Goal: Information Seeking & Learning: Compare options

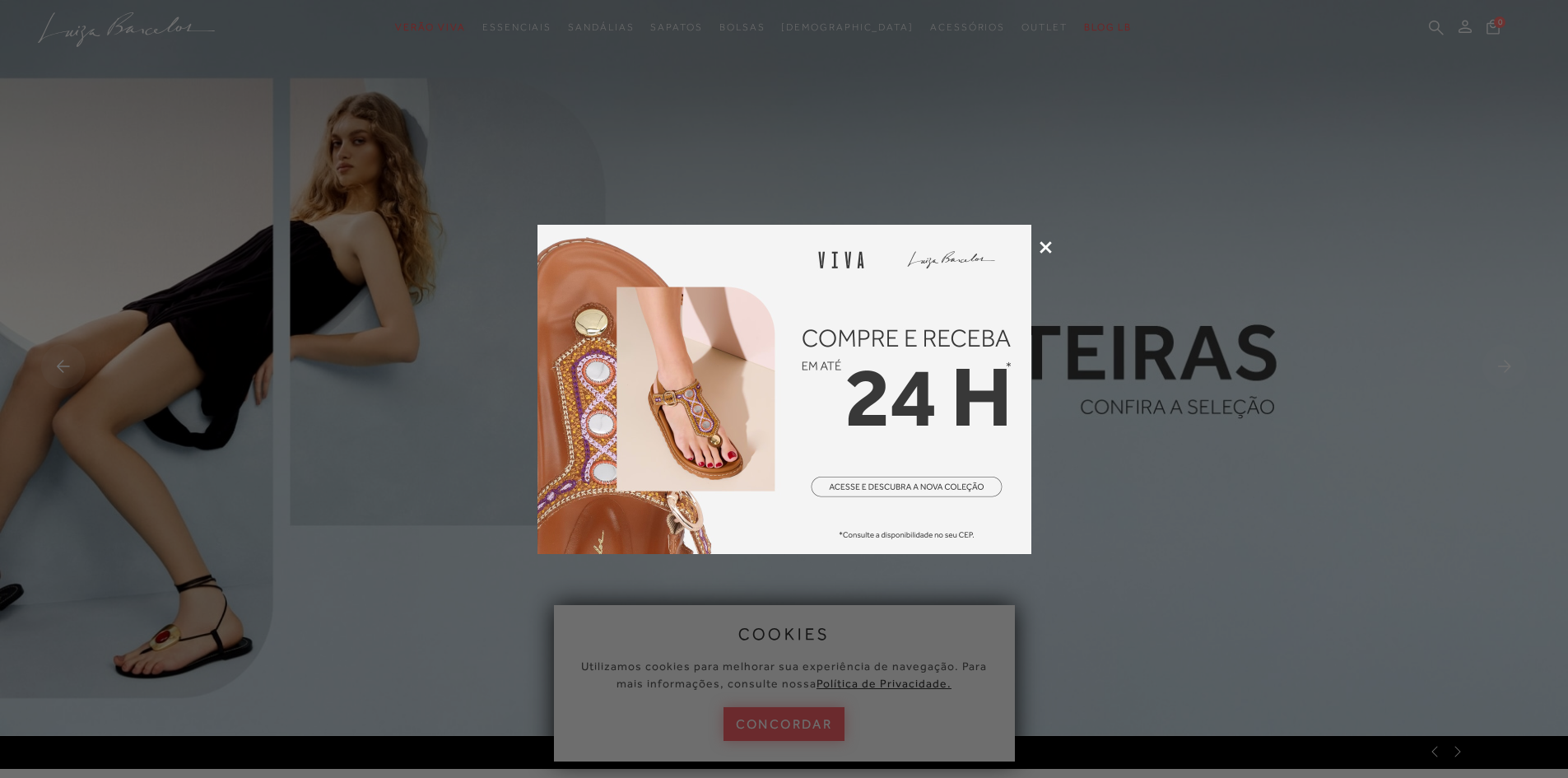
click at [1044, 248] on icon at bounding box center [1045, 247] width 12 height 12
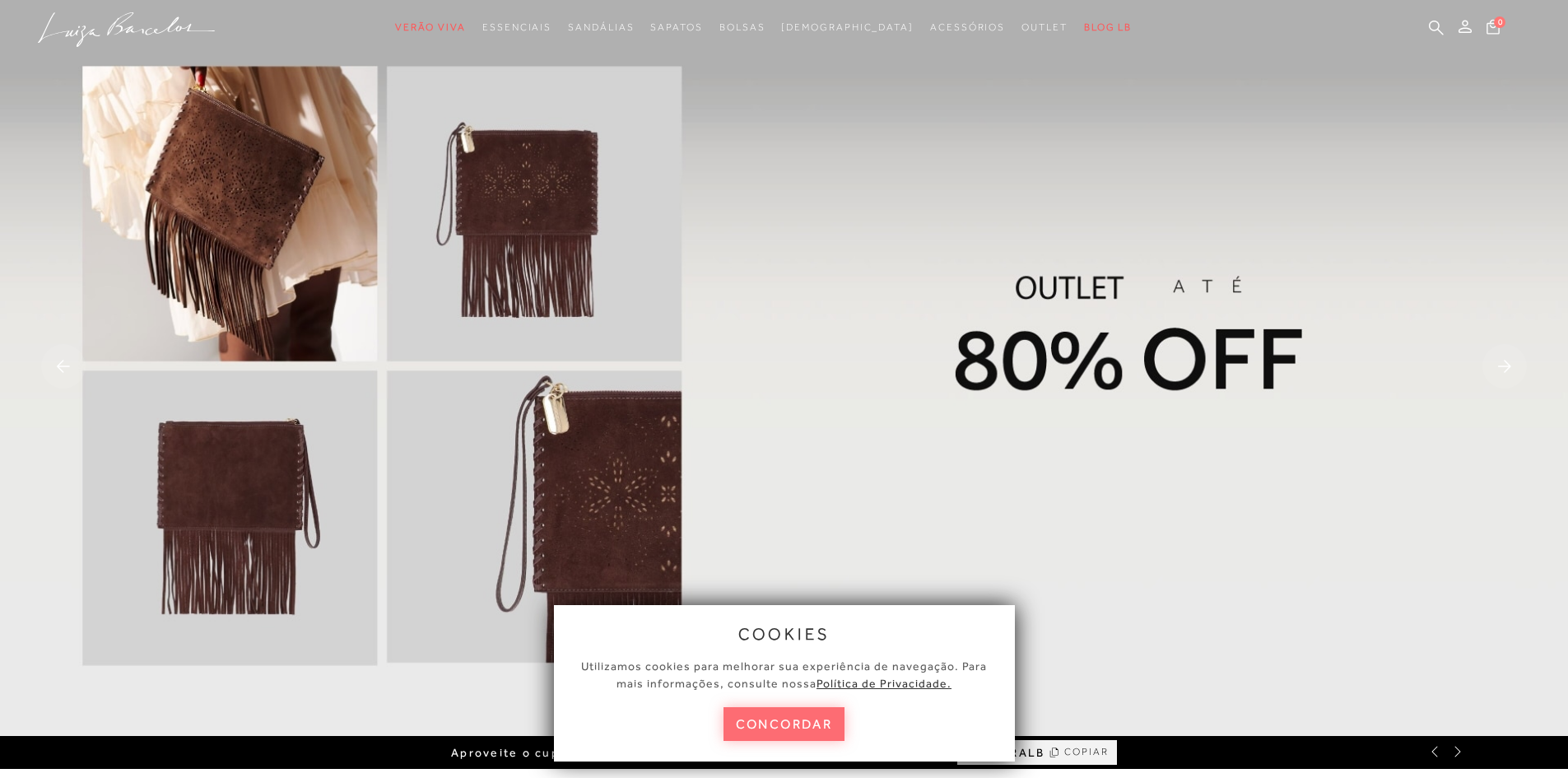
click at [778, 721] on button "concordar" at bounding box center [784, 723] width 122 height 34
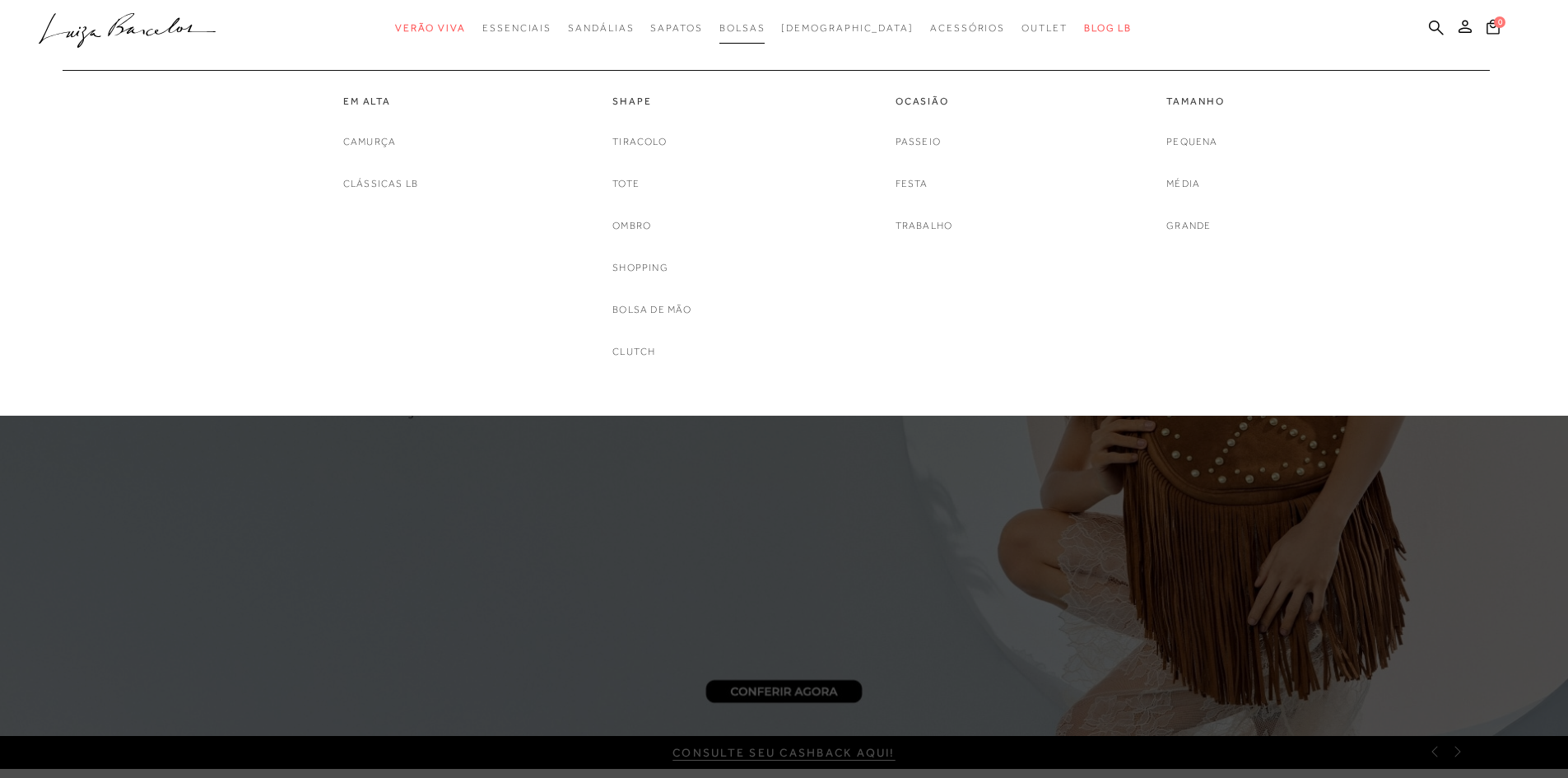
click at [765, 27] on span "Bolsas" at bounding box center [742, 28] width 46 height 11
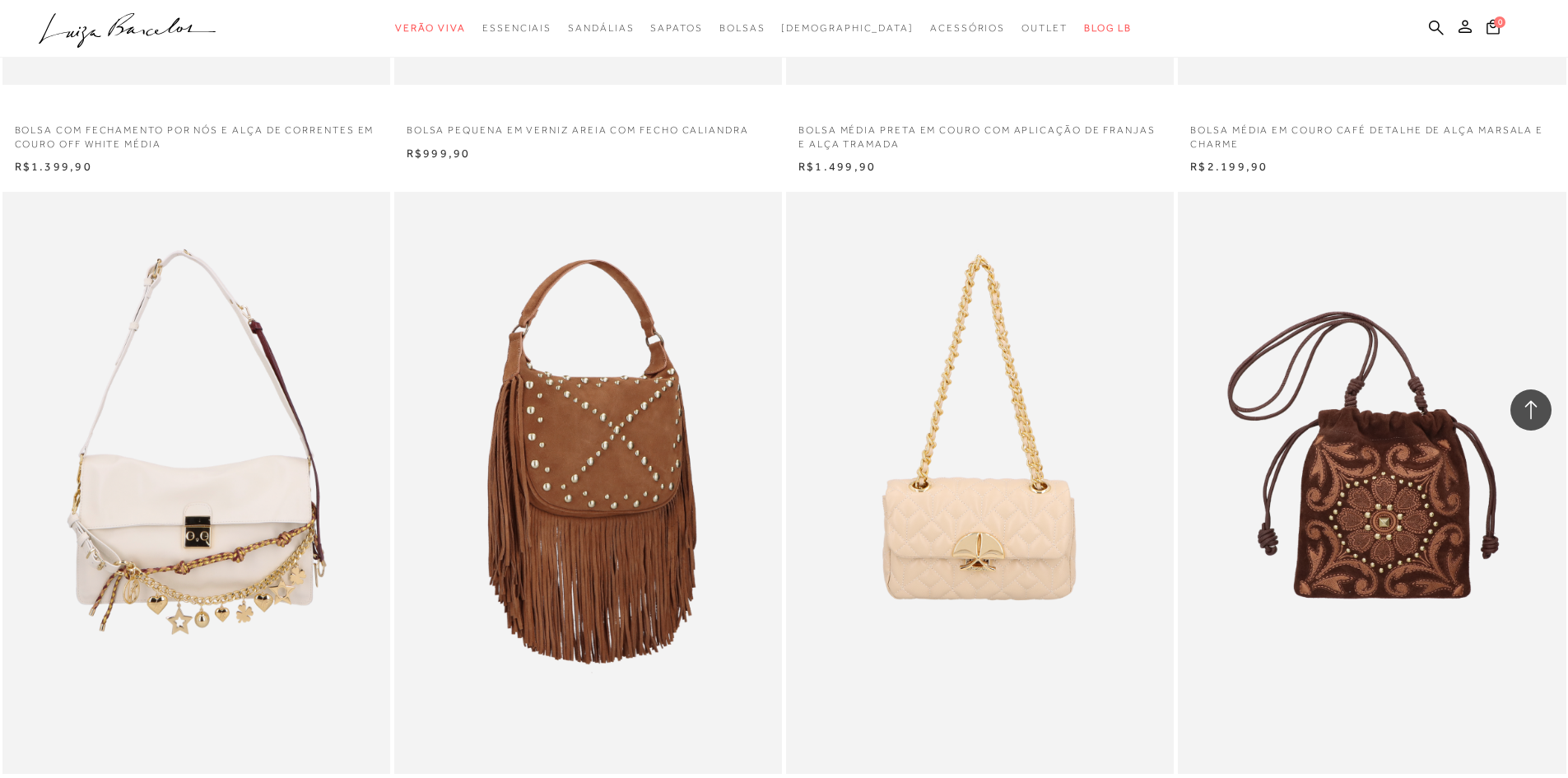
scroll to position [3456, 0]
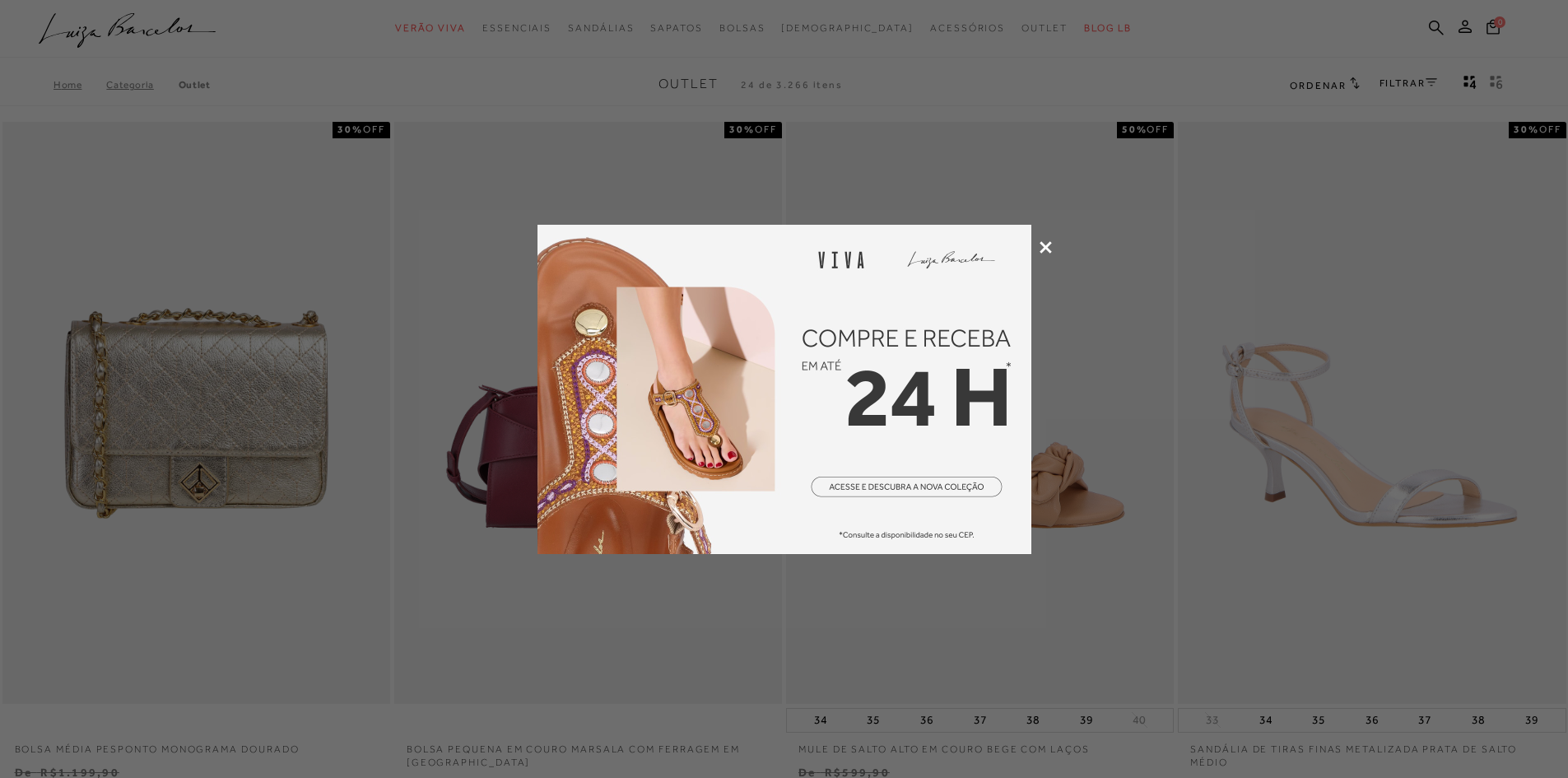
click at [1049, 247] on icon at bounding box center [1045, 247] width 12 height 12
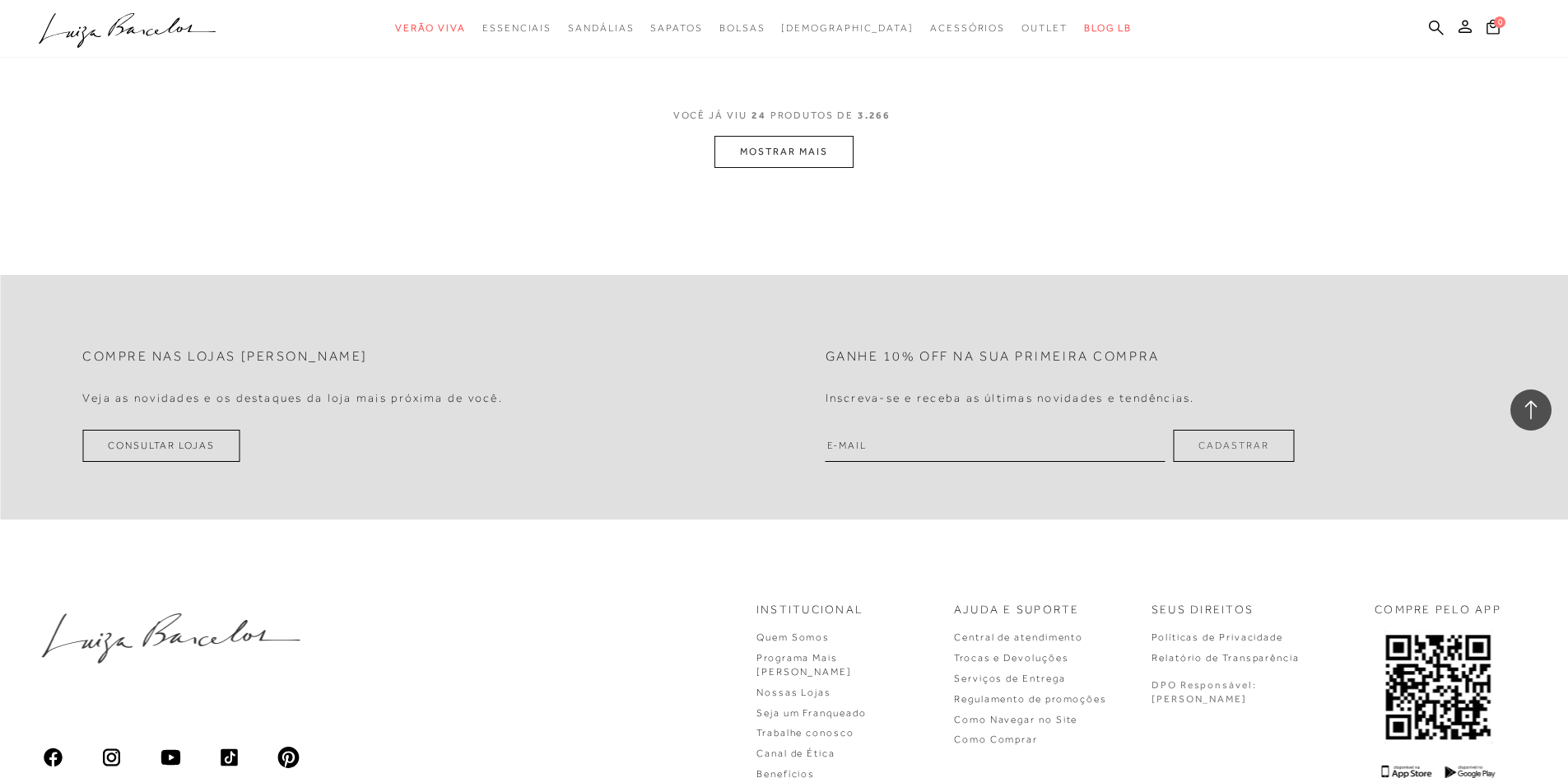
scroll to position [4279, 0]
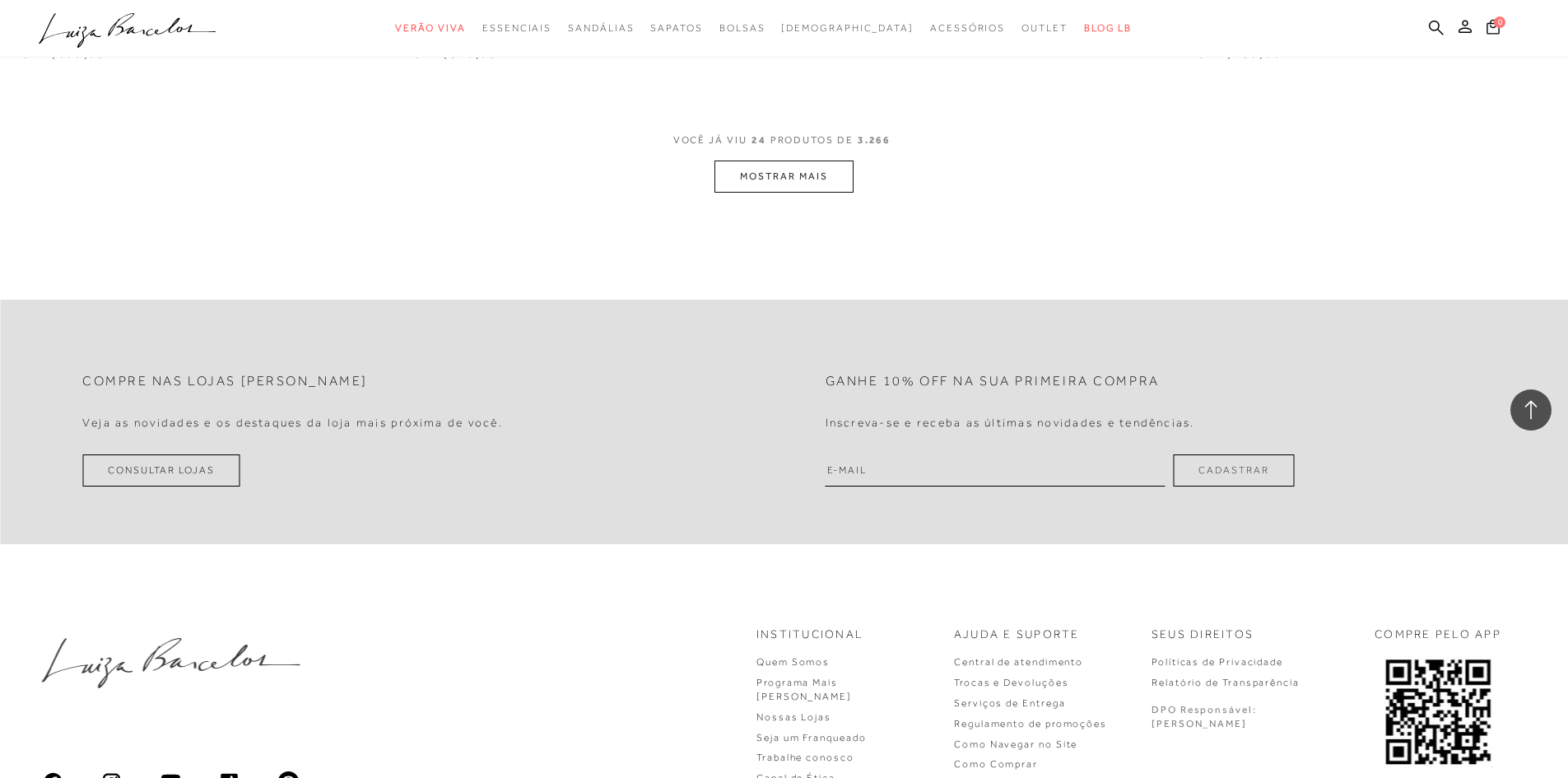
click at [817, 182] on button "MOSTRAR MAIS" at bounding box center [783, 176] width 139 height 32
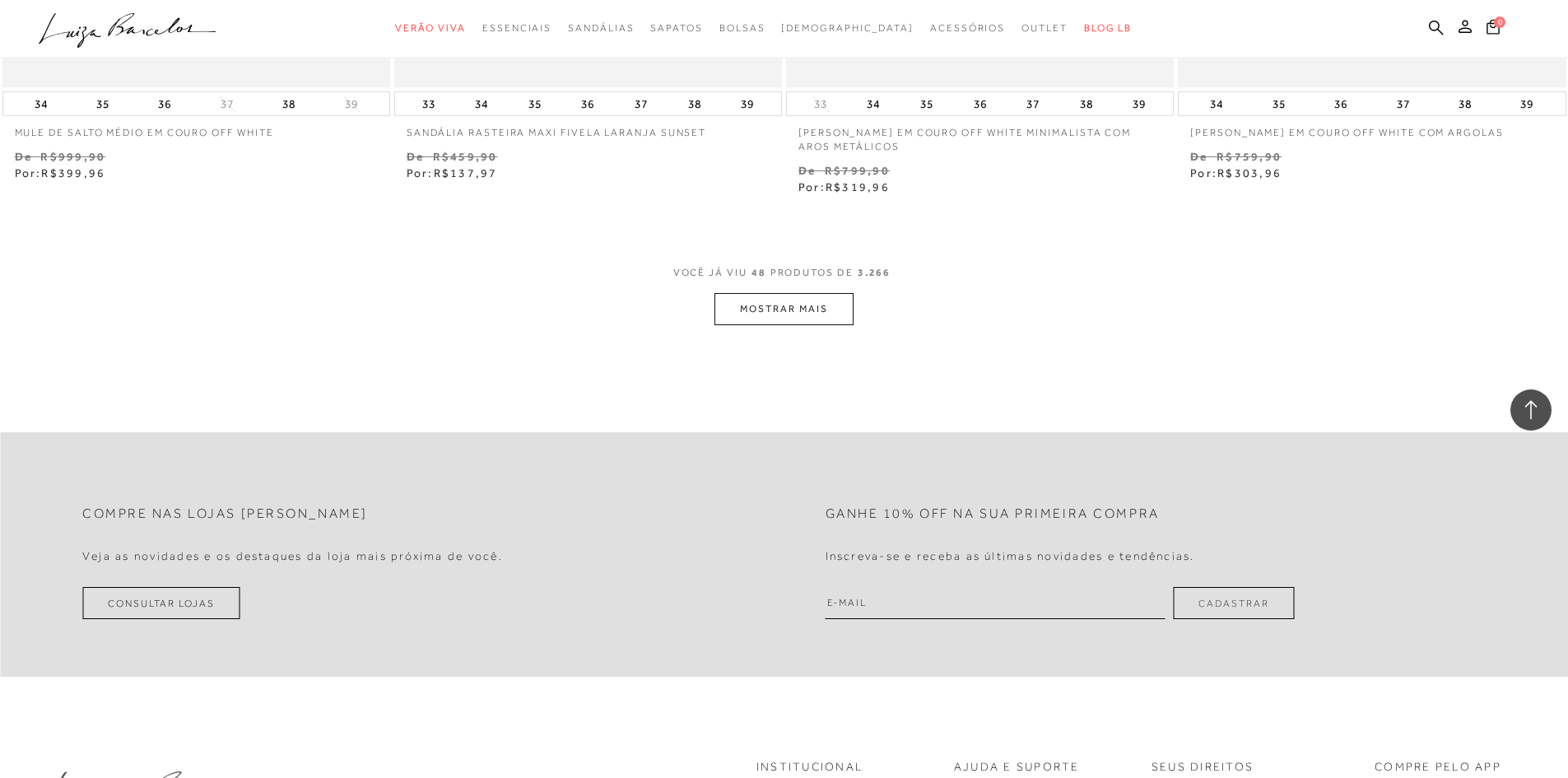
scroll to position [8393, 0]
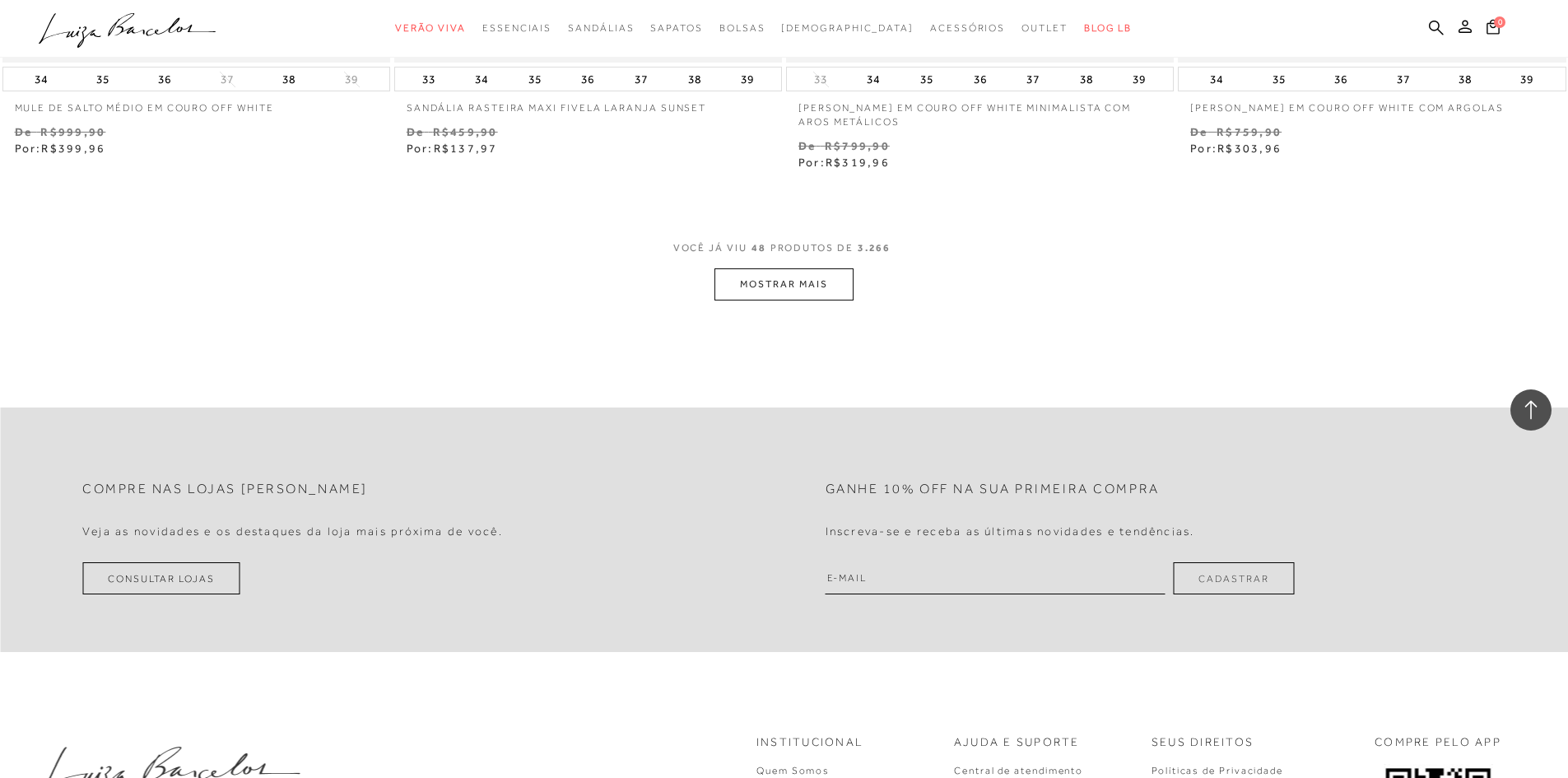
click at [816, 292] on button "MOSTRAR MAIS" at bounding box center [783, 284] width 139 height 32
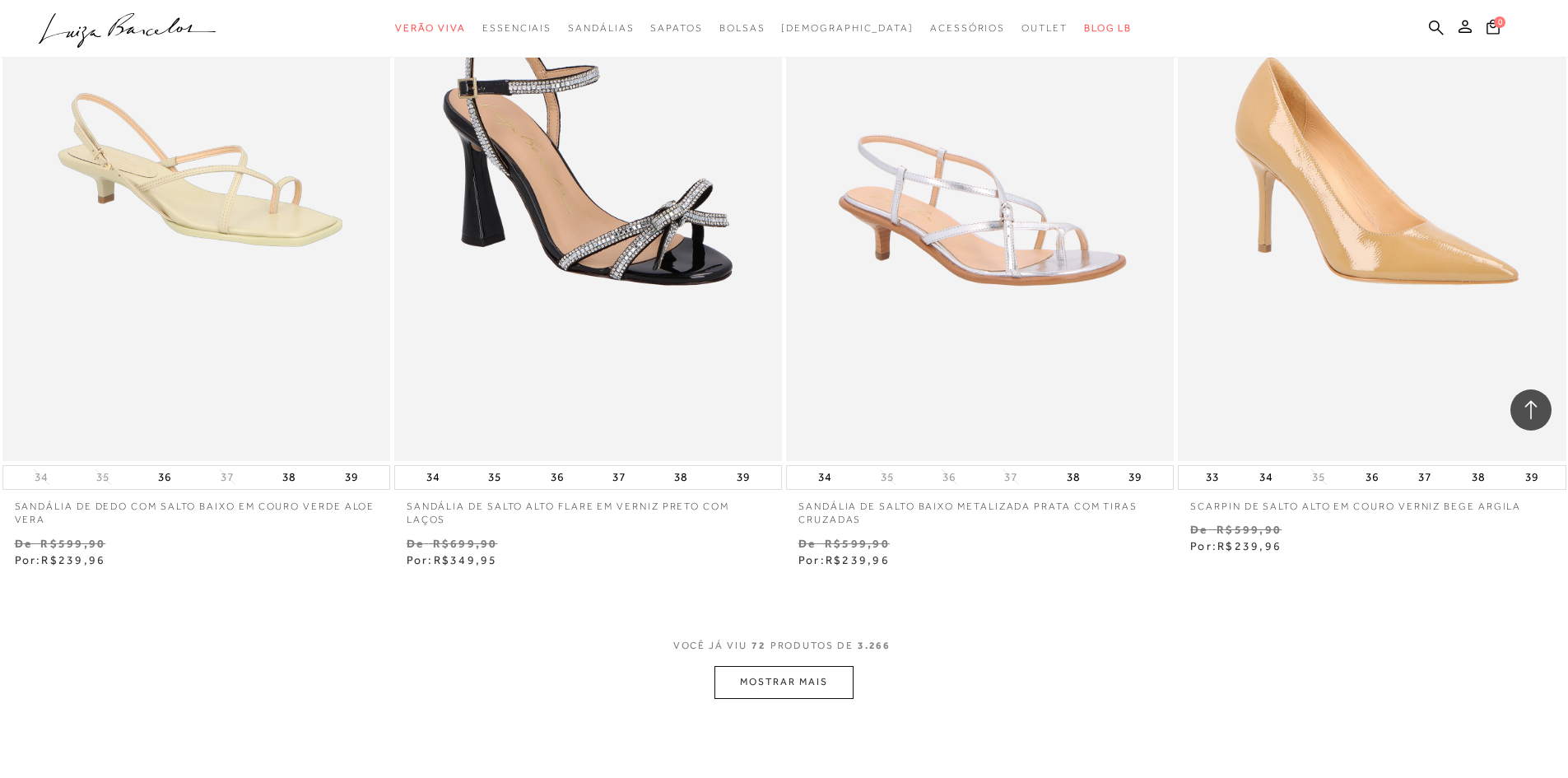
scroll to position [12342, 0]
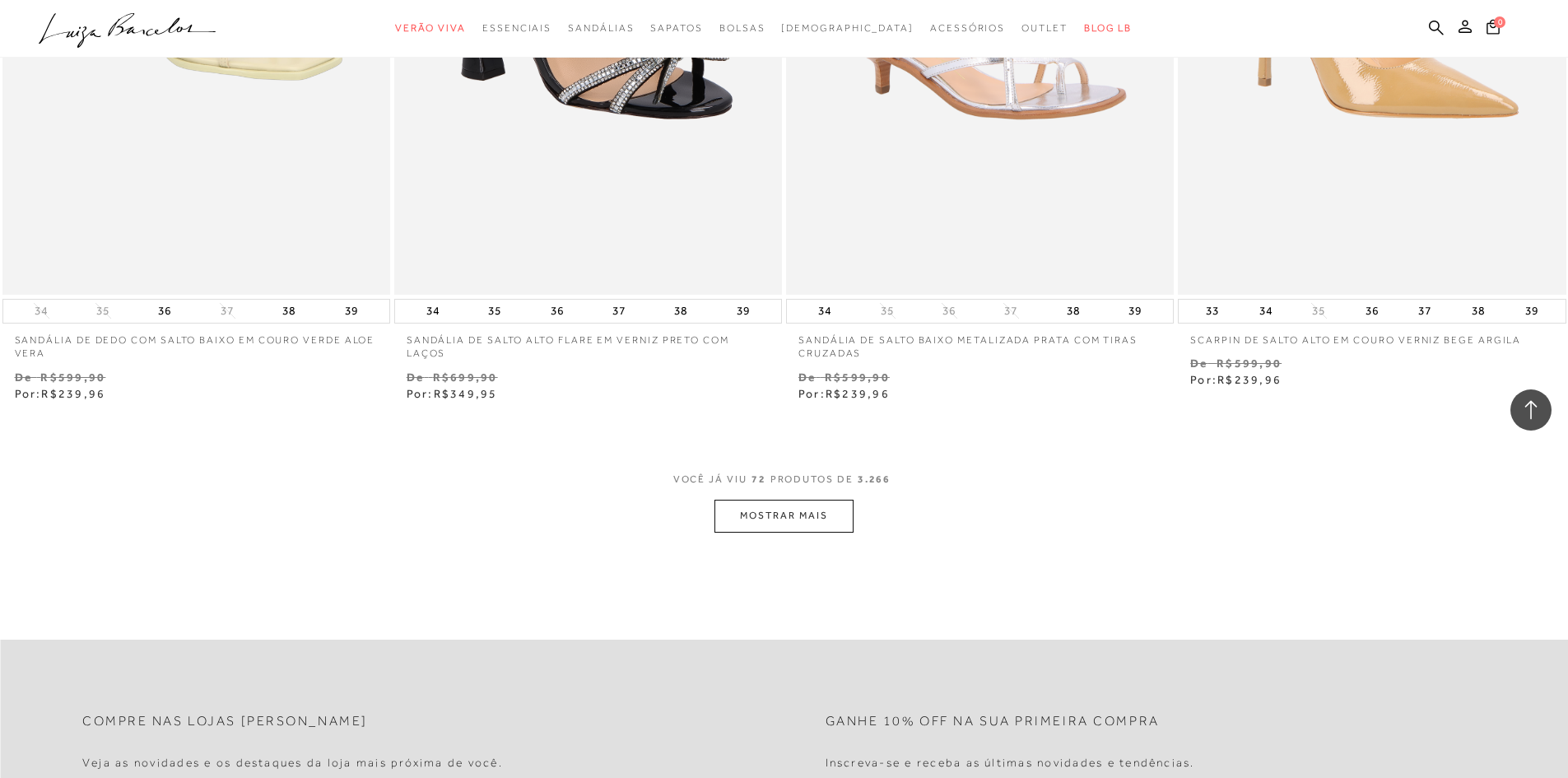
click at [826, 507] on button "MOSTRAR MAIS" at bounding box center [783, 516] width 139 height 32
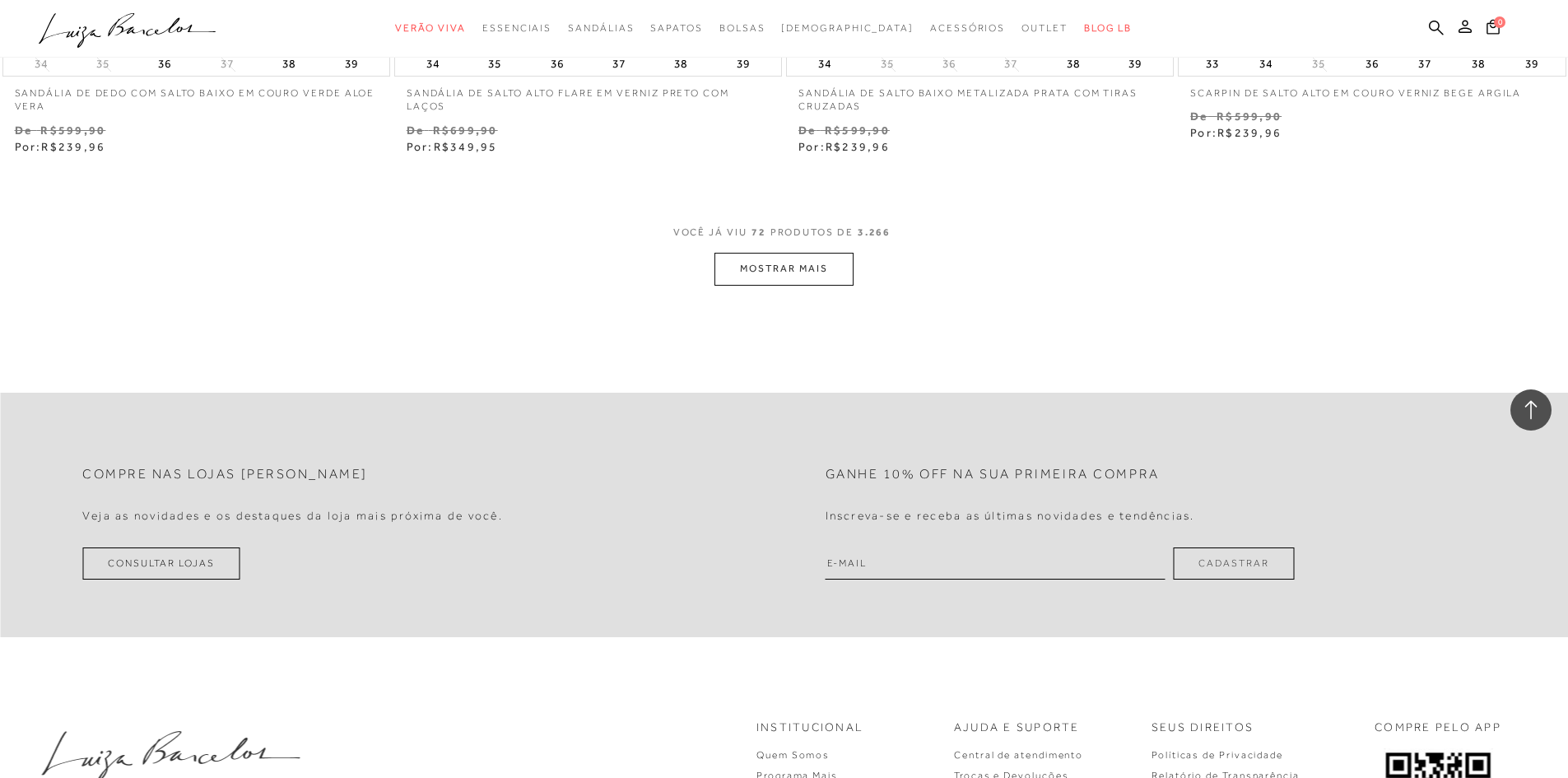
click at [805, 268] on button "MOSTRAR MAIS" at bounding box center [783, 269] width 139 height 32
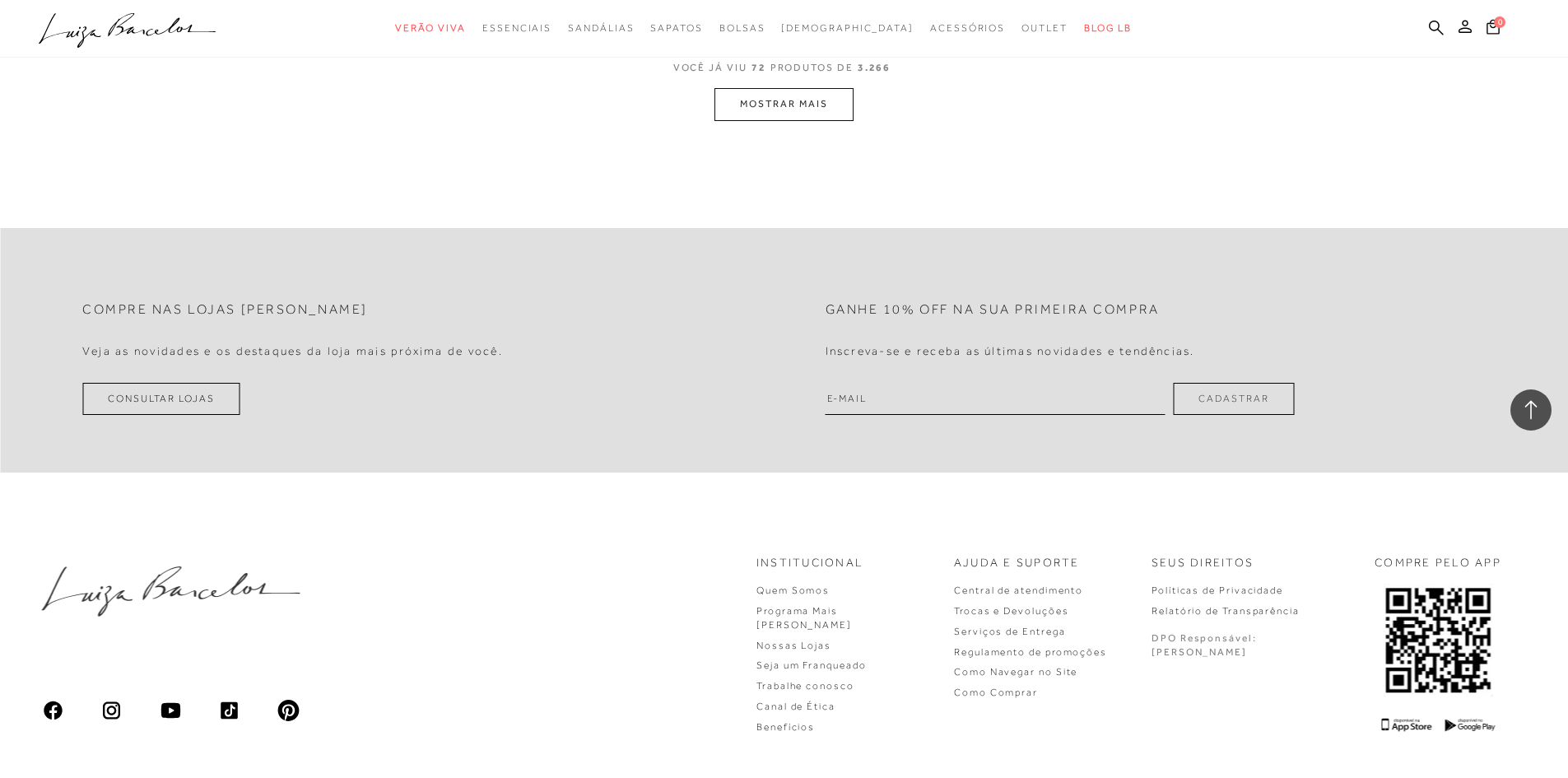
click at [807, 113] on button "MOSTRAR MAIS" at bounding box center [783, 104] width 139 height 32
click at [787, 103] on button "MOSTRAR MAIS" at bounding box center [783, 104] width 139 height 32
click at [814, 107] on button "MOSTRAR MAIS" at bounding box center [783, 104] width 139 height 32
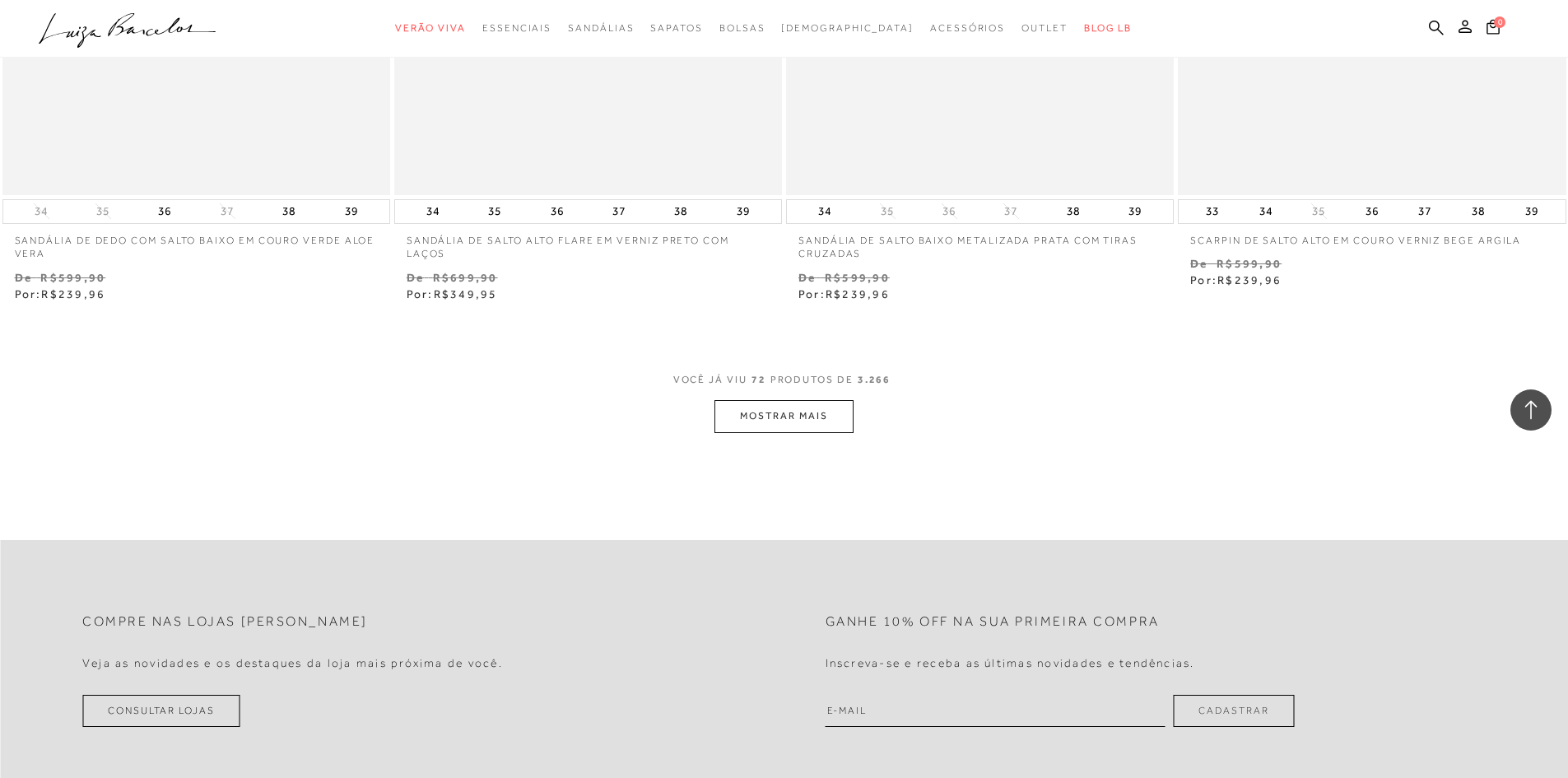
scroll to position [12342, 0]
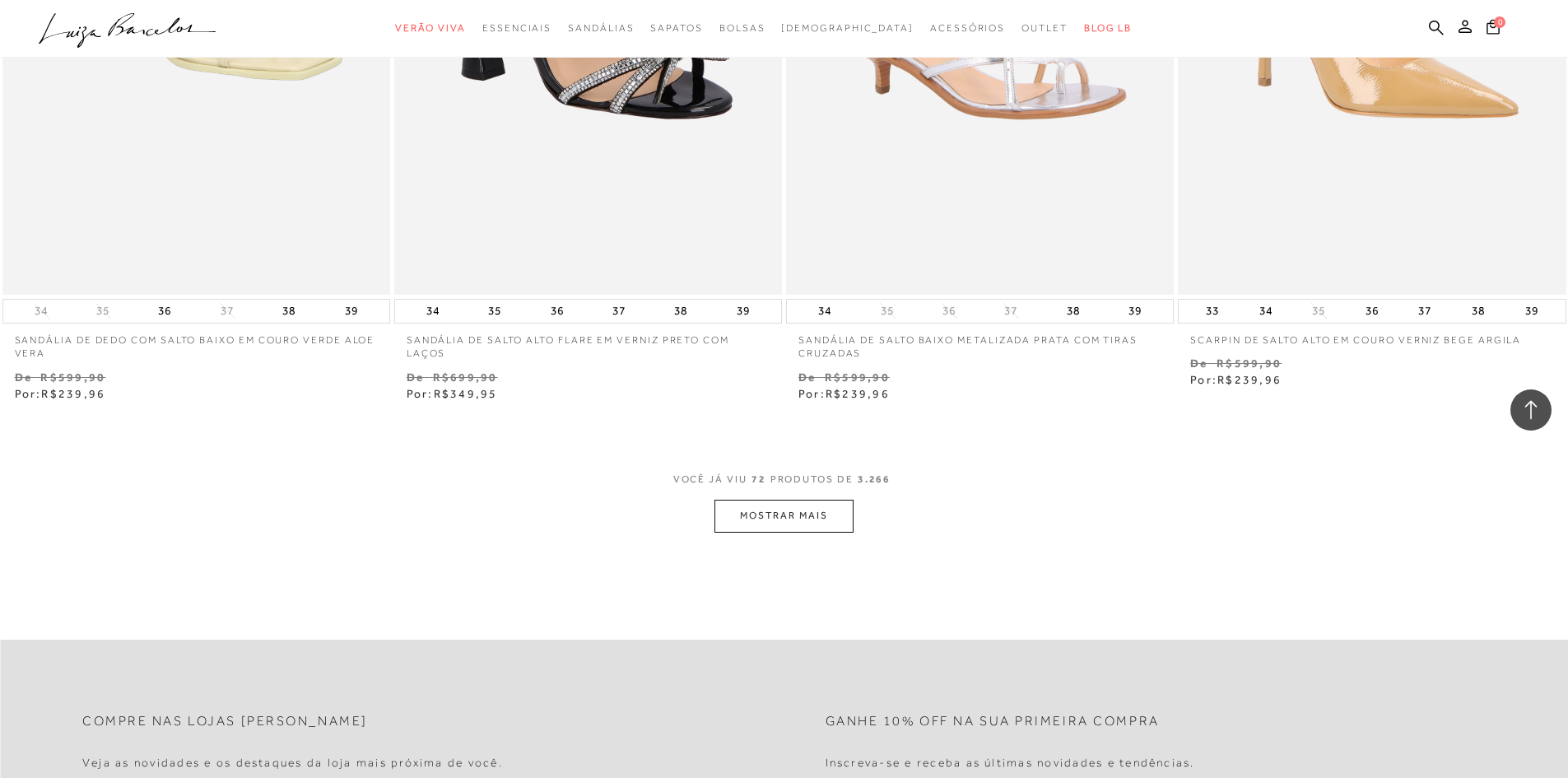
click at [788, 513] on button "MOSTRAR MAIS" at bounding box center [783, 516] width 139 height 32
click at [788, 510] on button "MOSTRAR MAIS" at bounding box center [783, 516] width 139 height 32
click at [788, 510] on div "Loading..." at bounding box center [784, 389] width 1568 height 778
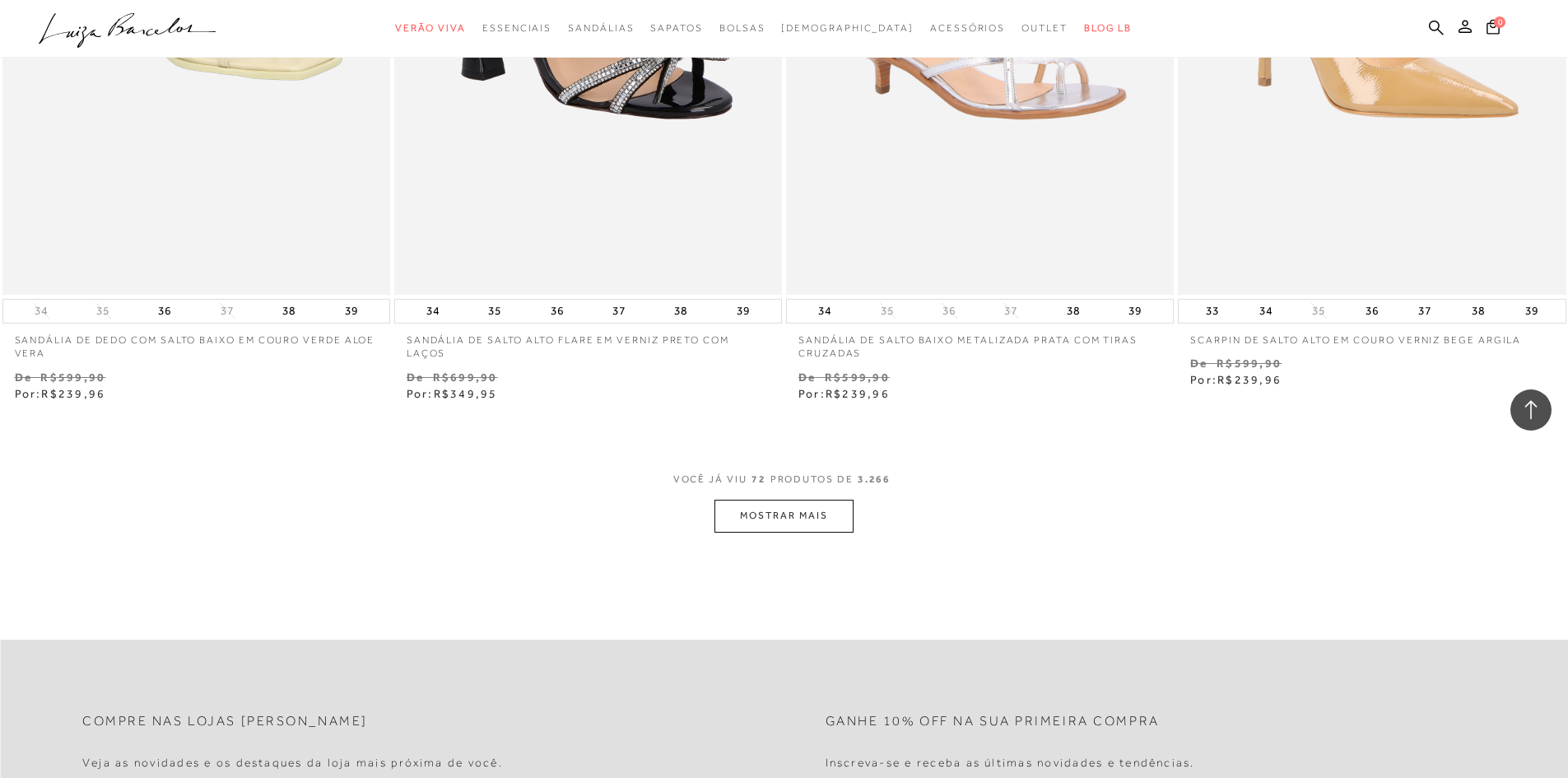
click at [779, 519] on button "MOSTRAR MAIS" at bounding box center [783, 516] width 139 height 32
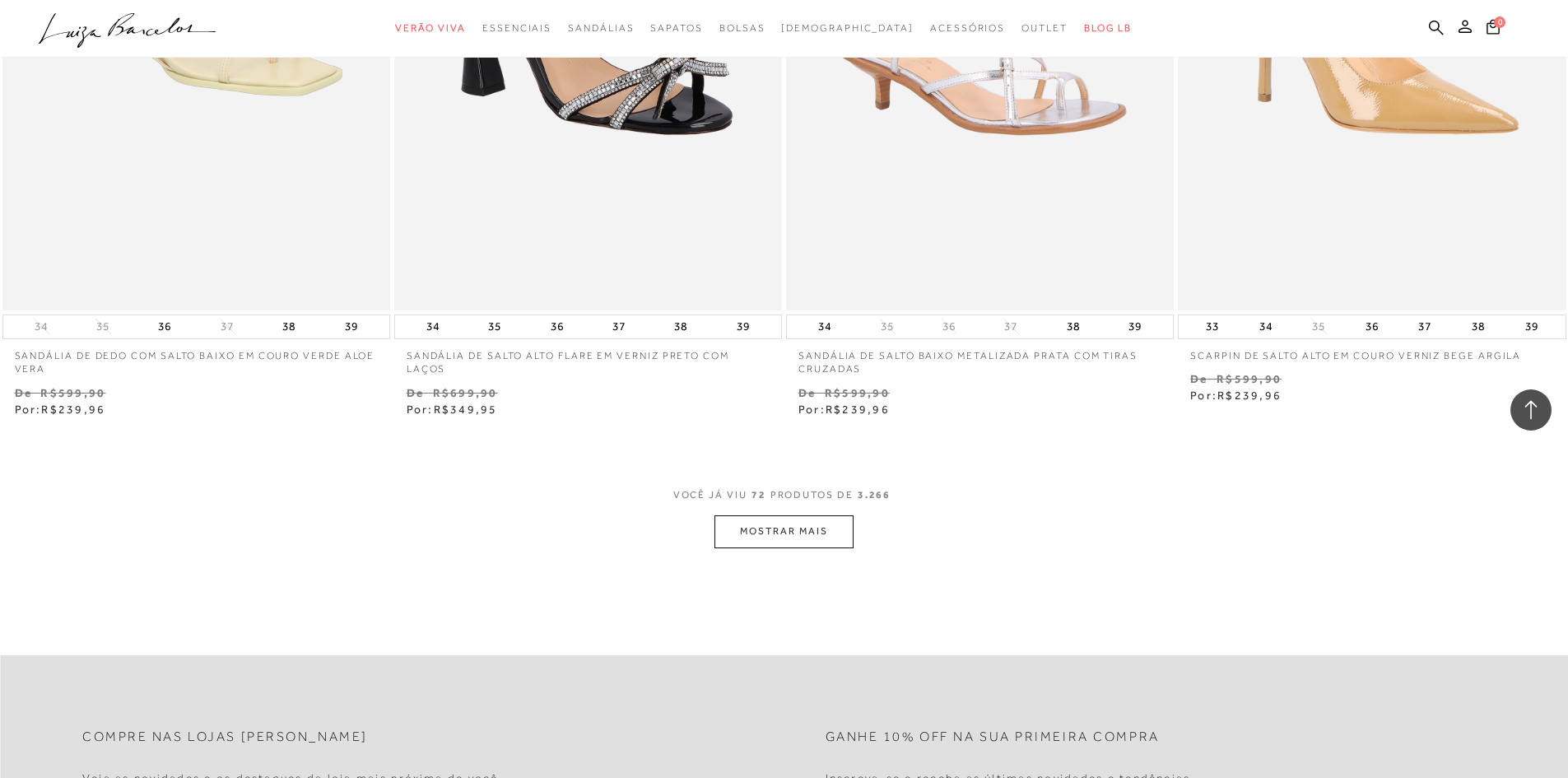
scroll to position [12589, 0]
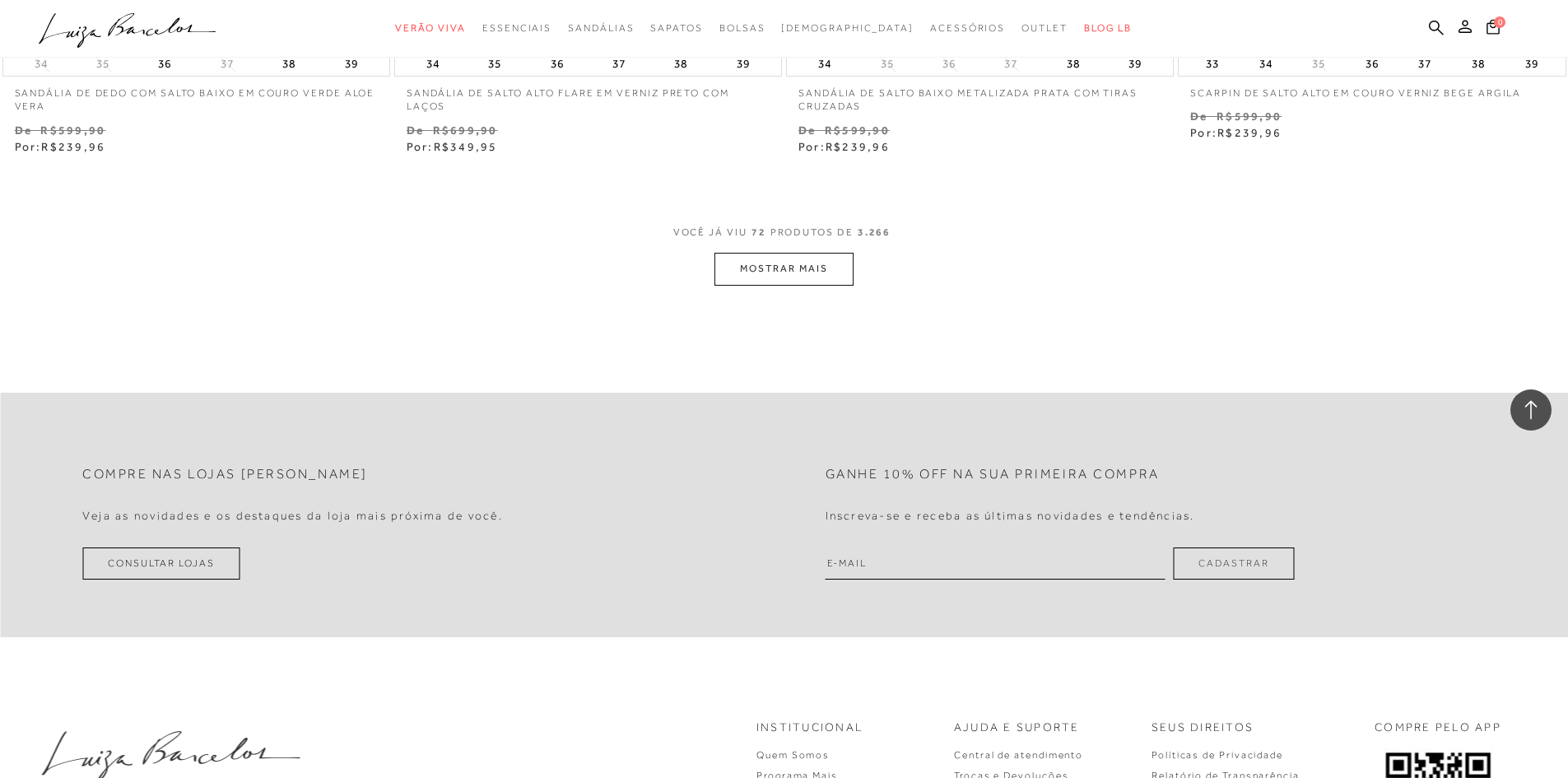
click at [819, 259] on button "MOSTRAR MAIS" at bounding box center [783, 269] width 139 height 32
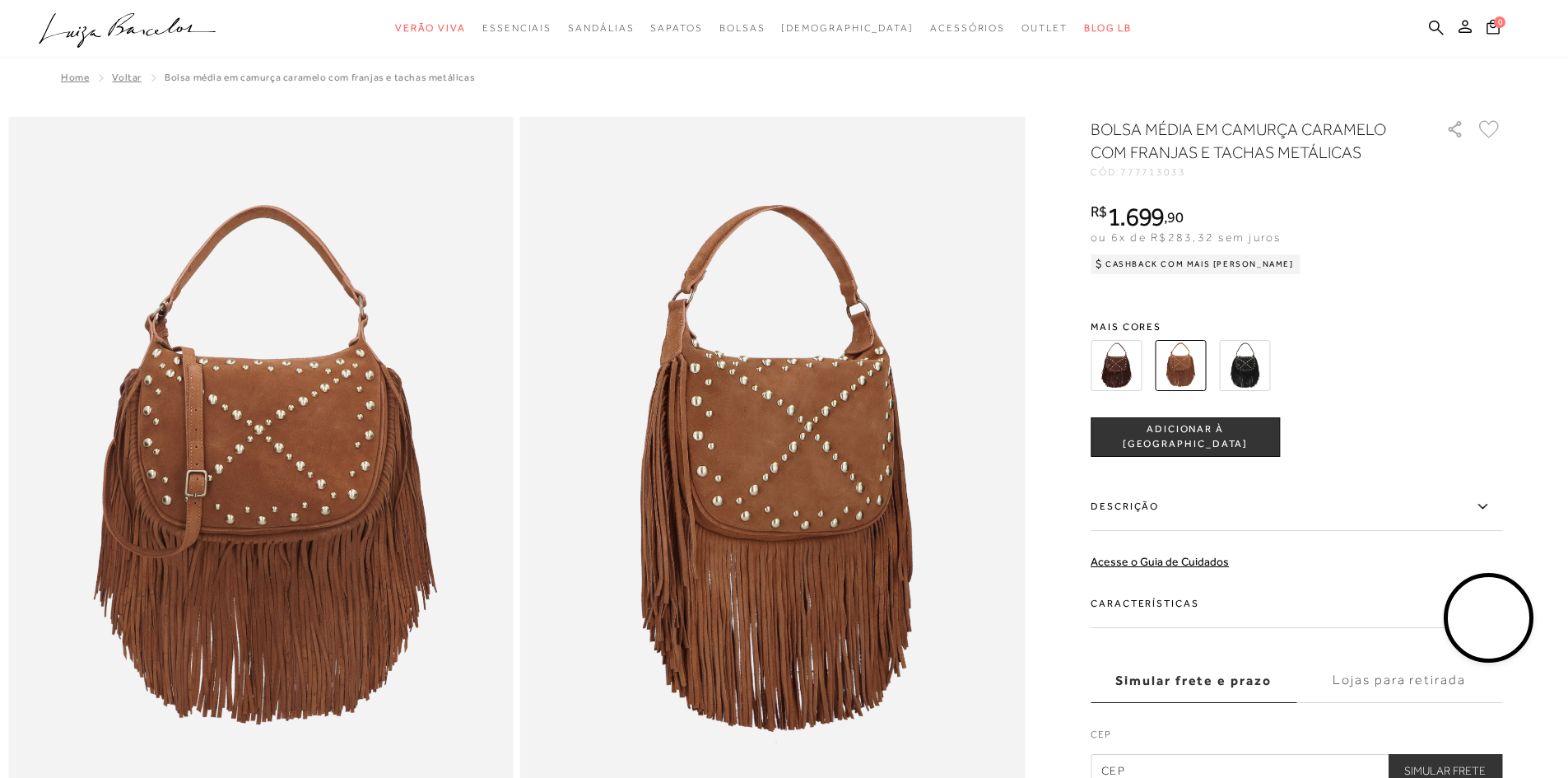
click at [1264, 355] on img at bounding box center [1244, 365] width 51 height 51
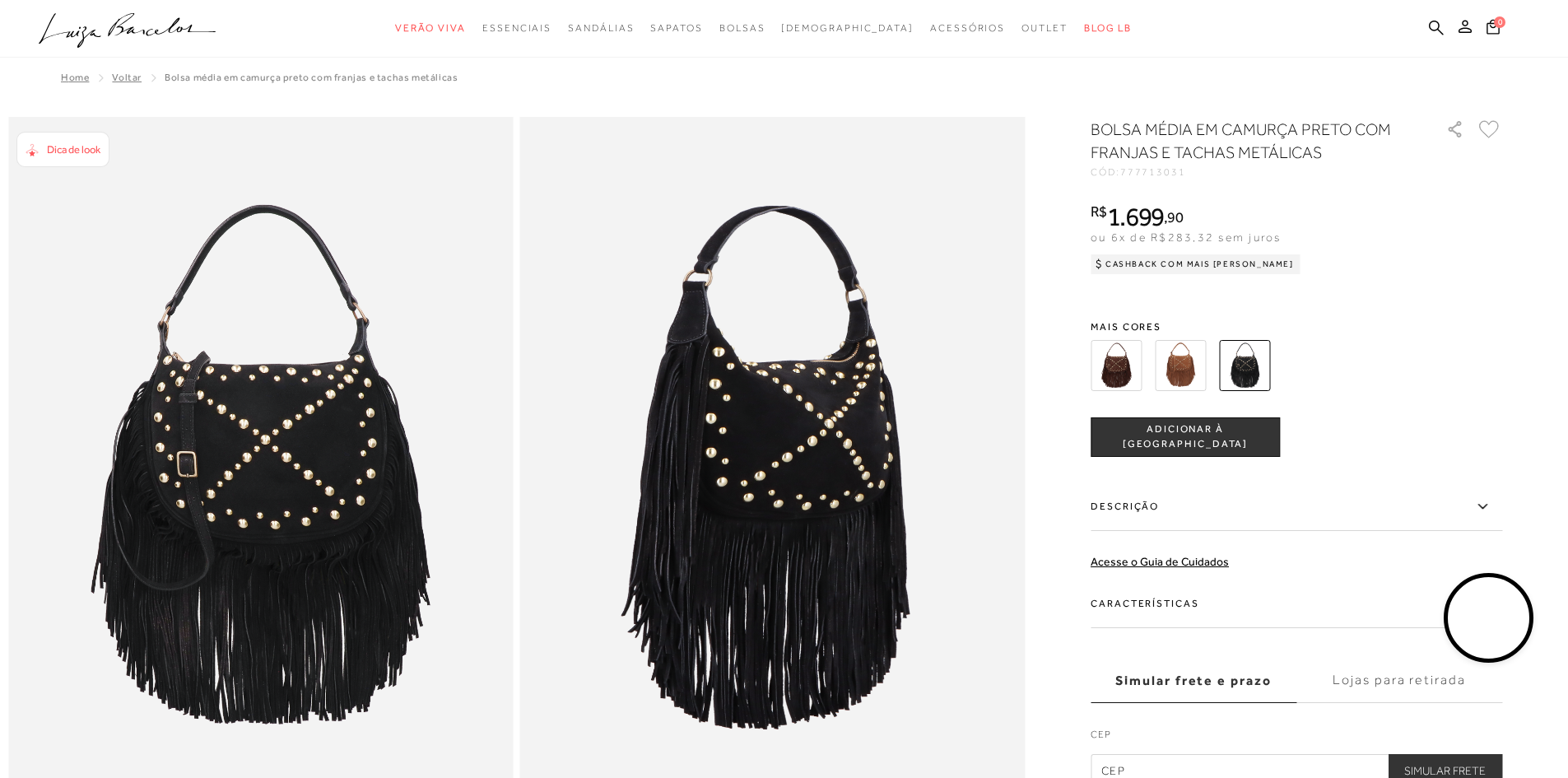
click at [1128, 354] on img at bounding box center [1116, 365] width 51 height 51
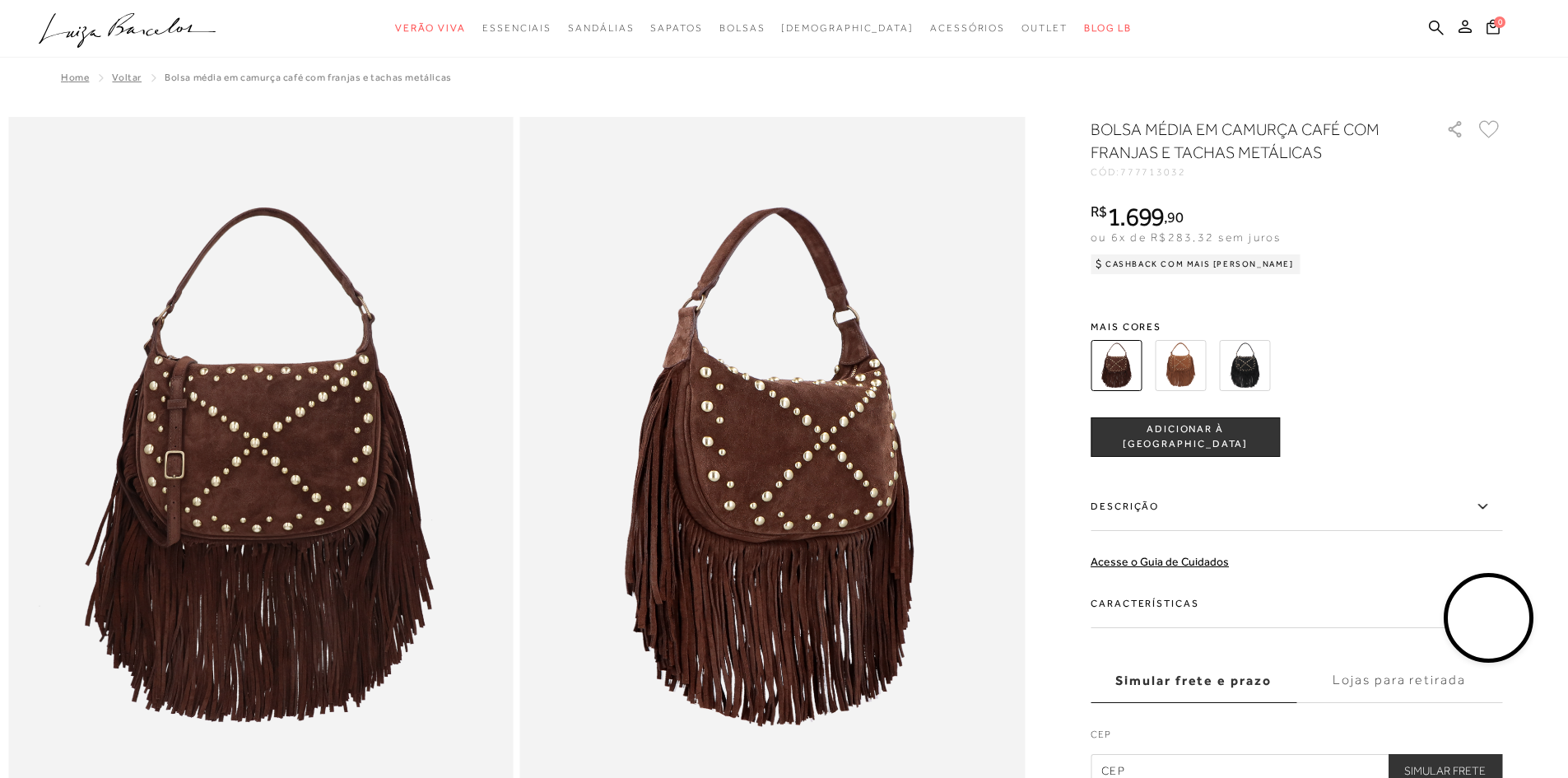
click at [1265, 368] on img at bounding box center [1244, 365] width 51 height 51
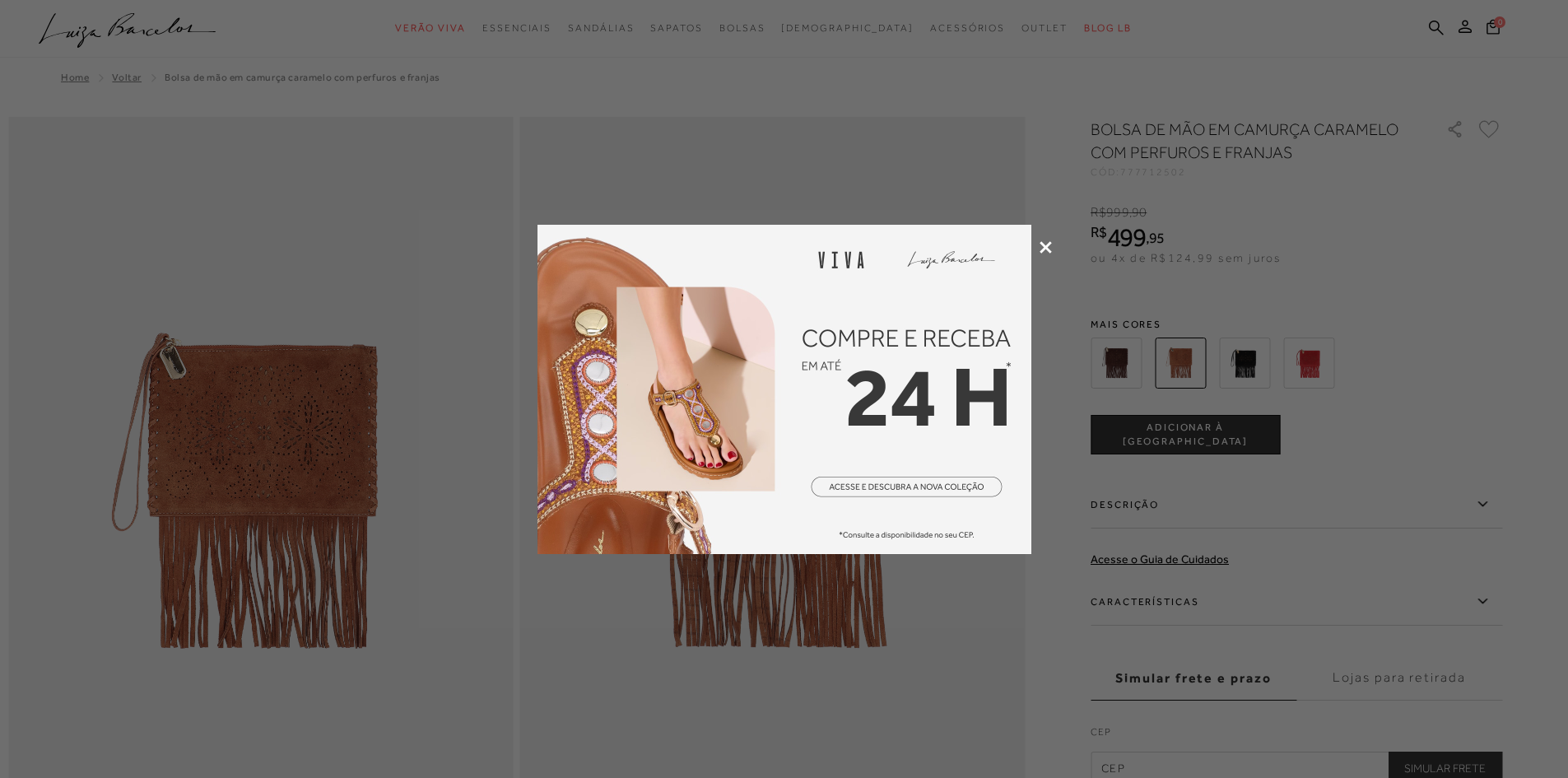
click at [1041, 243] on icon at bounding box center [1045, 247] width 12 height 12
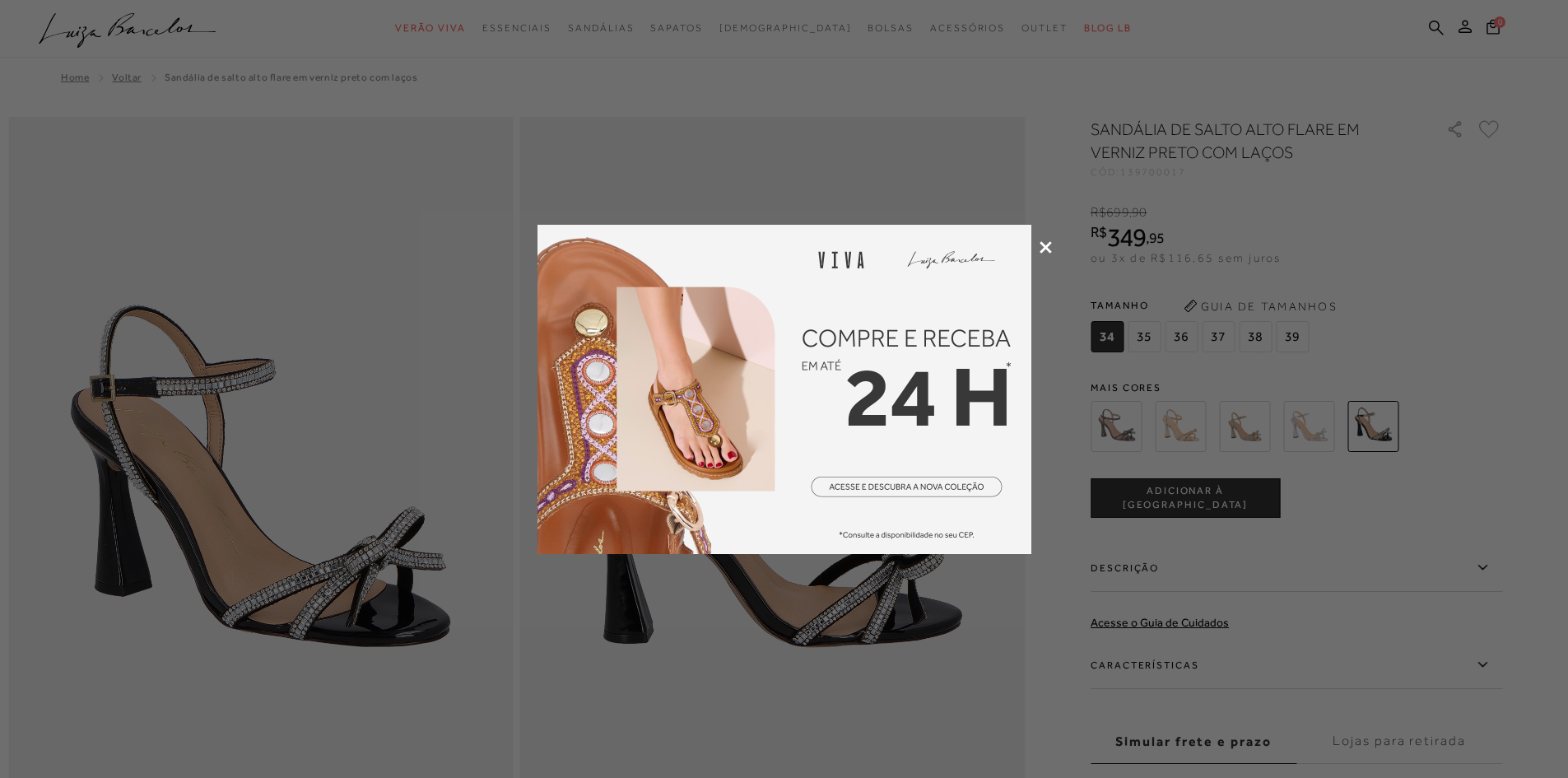
click at [1044, 242] on icon at bounding box center [1045, 247] width 12 height 12
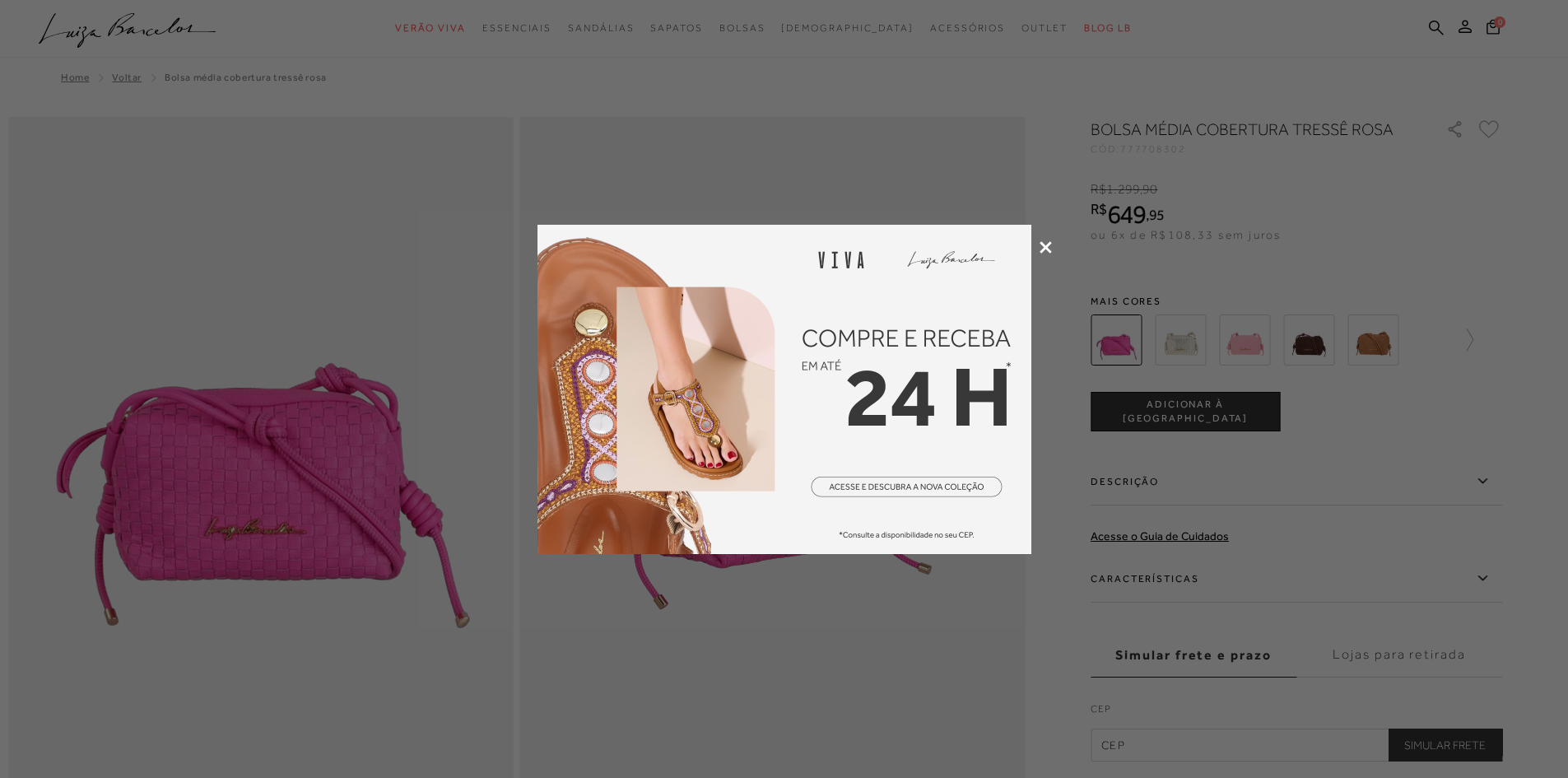
click at [1037, 250] on div at bounding box center [784, 389] width 1568 height 778
click at [1043, 246] on icon at bounding box center [1045, 247] width 12 height 12
